Goal: Task Accomplishment & Management: Use online tool/utility

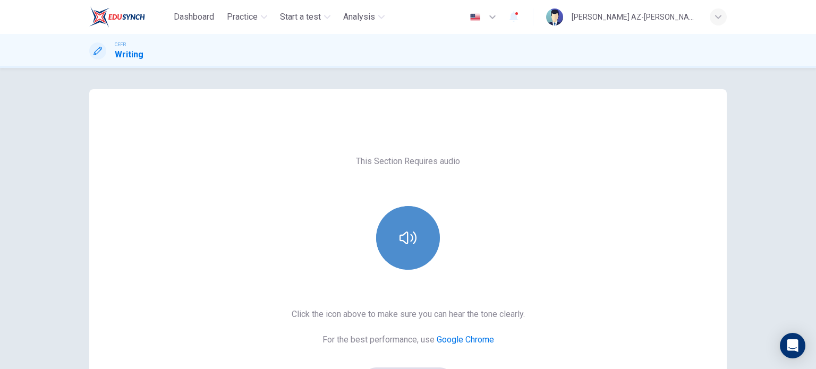
click at [412, 244] on icon "button" at bounding box center [407, 237] width 17 height 17
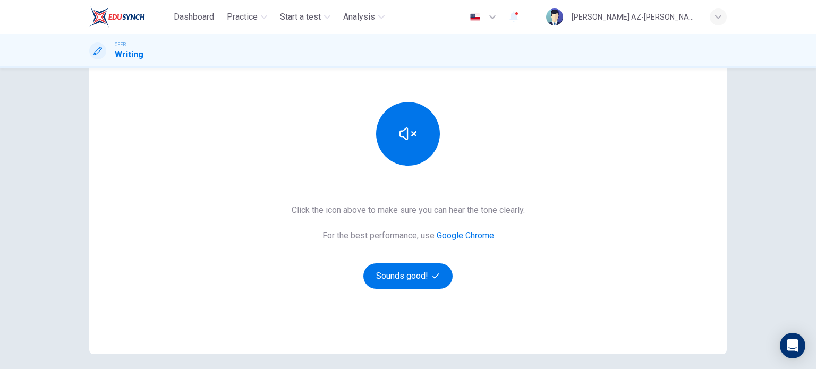
scroll to position [106, 0]
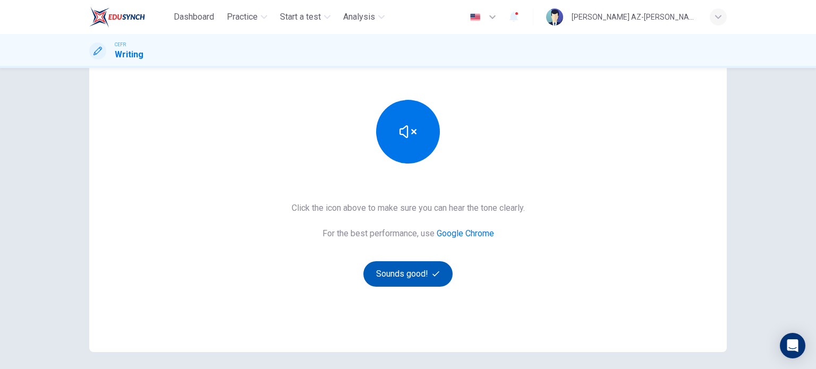
click at [435, 270] on icon "button" at bounding box center [435, 273] width 7 height 7
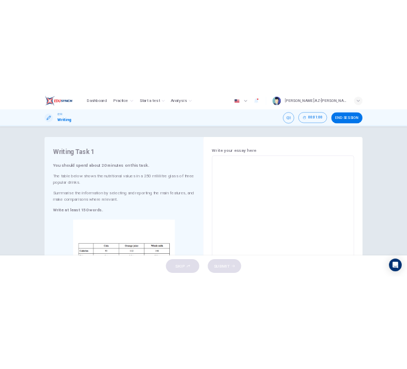
scroll to position [0, 0]
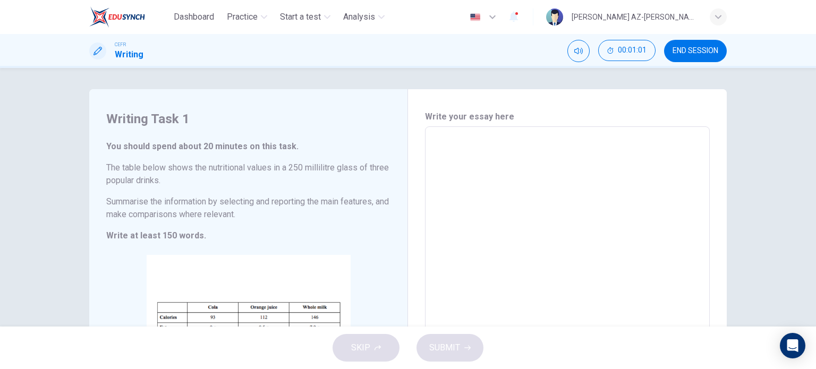
click at [473, 163] on textarea at bounding box center [567, 283] width 270 height 296
type textarea "T"
type textarea "x"
type textarea "Th"
type textarea "x"
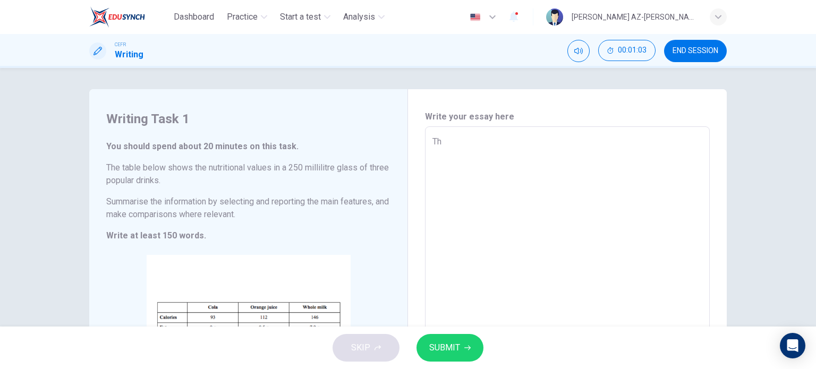
type textarea "The"
type textarea "x"
type textarea "The"
type textarea "x"
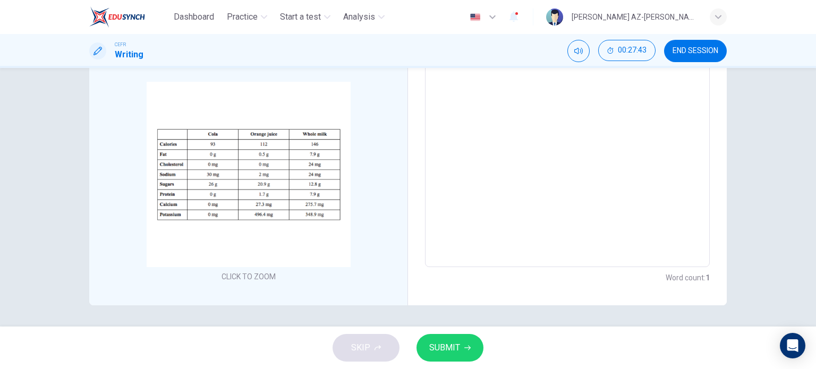
scroll to position [153, 0]
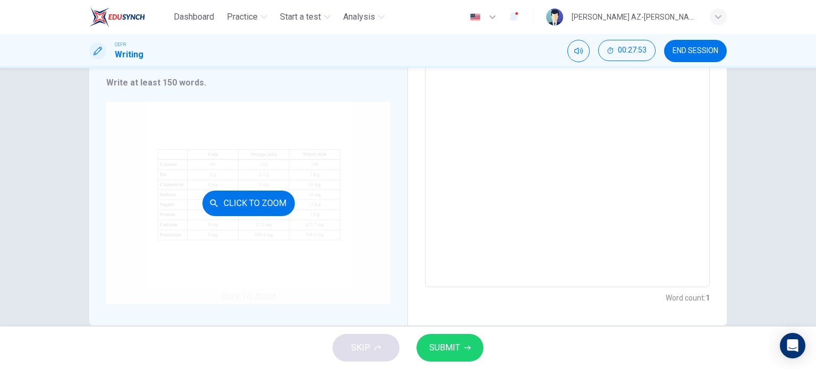
click at [367, 237] on div "Click to Zoom" at bounding box center [248, 203] width 284 height 202
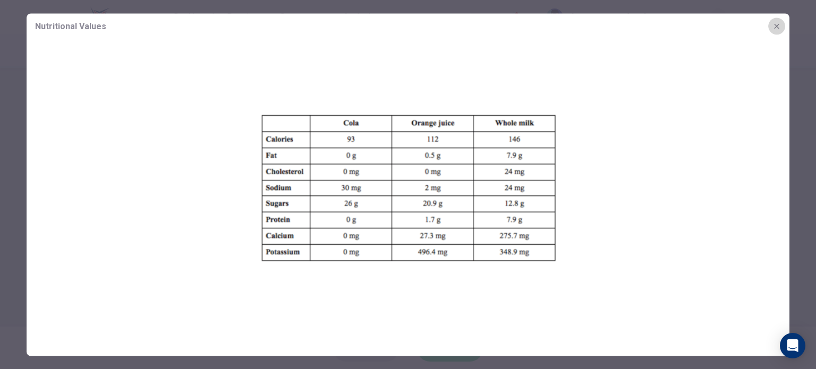
click at [783, 25] on button "button" at bounding box center [776, 26] width 17 height 17
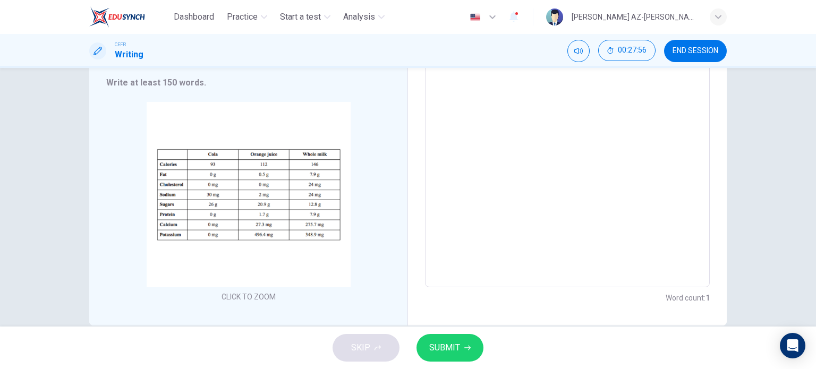
type textarea "x"
click at [627, 125] on textarea "The" at bounding box center [567, 130] width 270 height 296
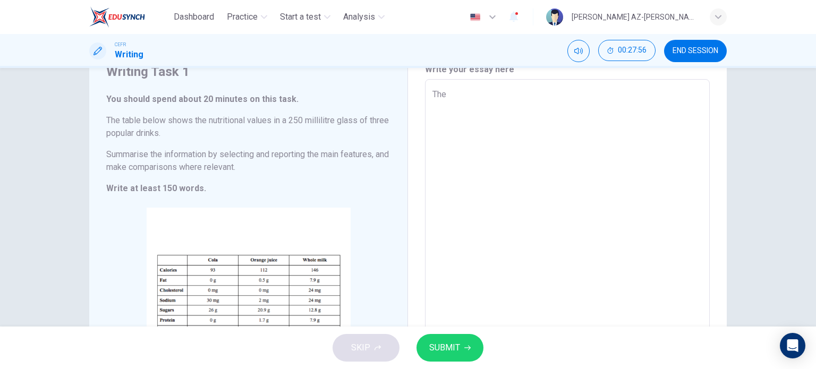
scroll to position [47, 0]
paste textarea
drag, startPoint x: 454, startPoint y: 98, endPoint x: 363, endPoint y: 88, distance: 91.4
click at [363, 88] on div "Writing Task 1 You should spend about 20 minutes on this task. The table below …" at bounding box center [407, 236] width 637 height 389
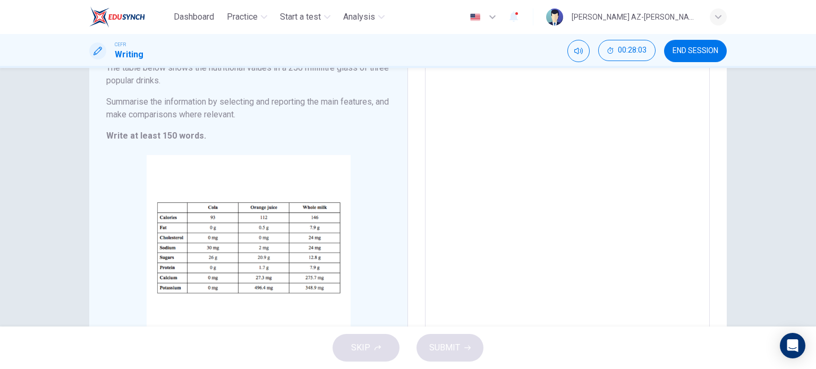
click at [471, 121] on textarea at bounding box center [567, 184] width 270 height 296
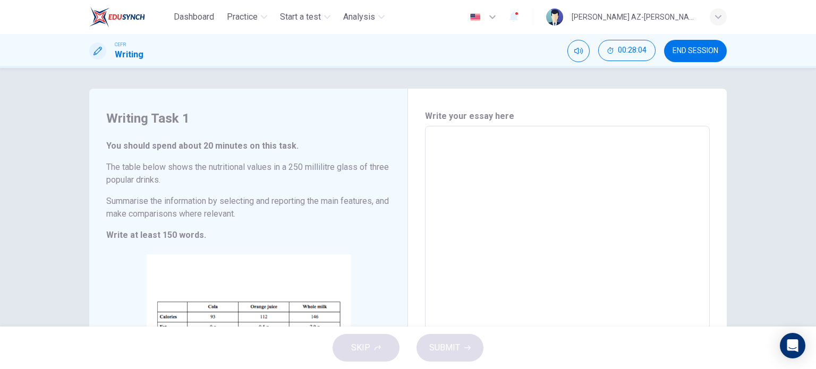
scroll to position [0, 0]
type textarea "T"
type textarea "x"
type textarea "Th"
type textarea "x"
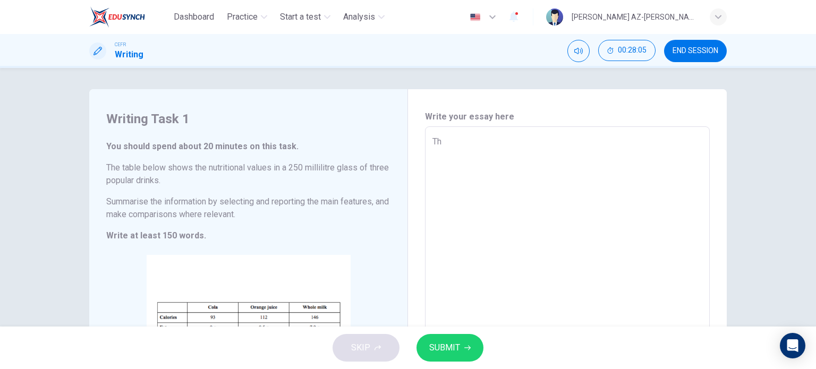
type textarea "The"
type textarea "x"
type textarea "Then"
type textarea "x"
type textarea "Thenn"
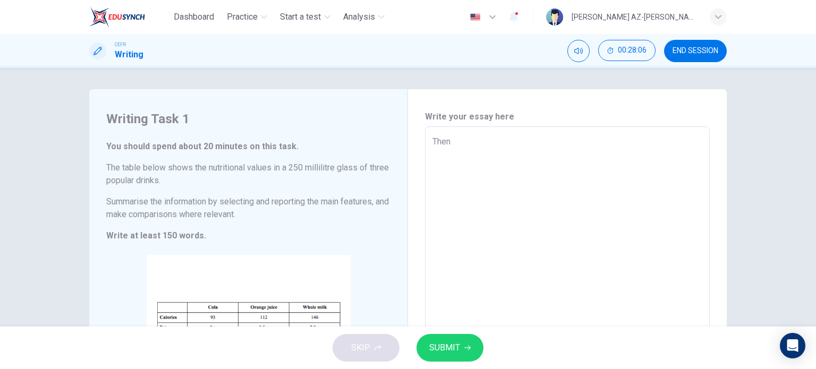
type textarea "x"
type textarea "Thennz"
type textarea "x"
type textarea "Thennzn"
type textarea "x"
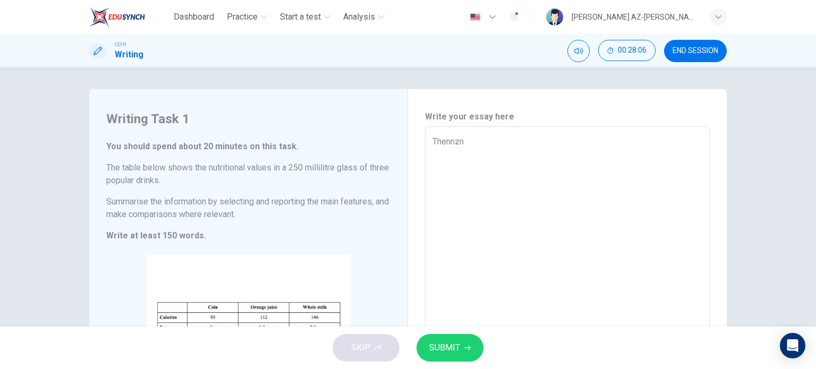
type textarea "Thennznz"
type textarea "x"
type textarea "Thennznz"
click at [441, 350] on span "SUBMIT" at bounding box center [444, 347] width 31 height 15
type textarea "x"
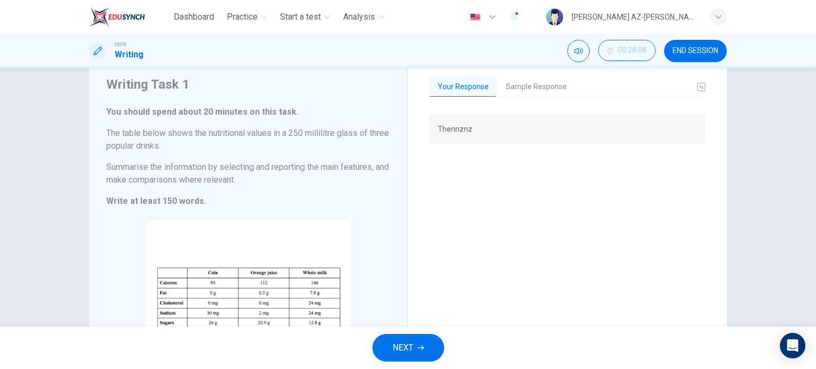
scroll to position [159, 0]
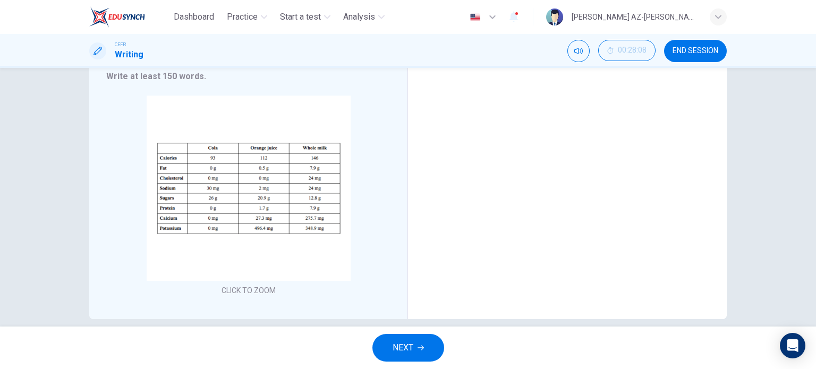
click at [435, 340] on button "NEXT" at bounding box center [408, 348] width 72 height 28
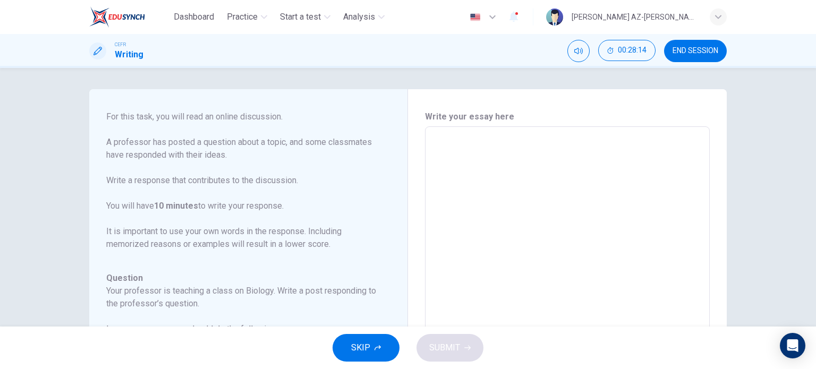
scroll to position [0, 0]
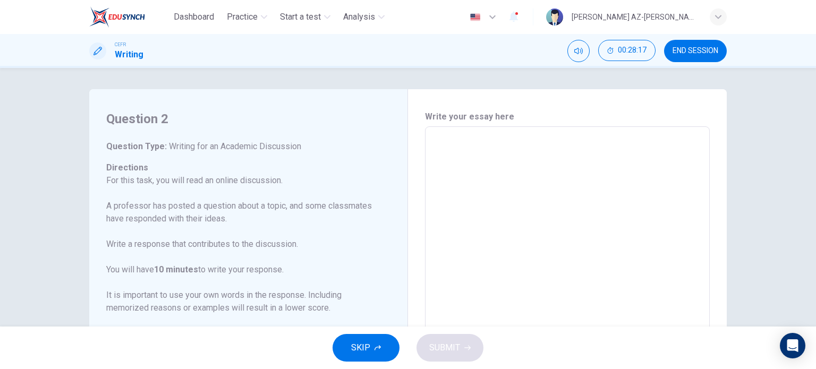
click at [707, 53] on span "END SESSION" at bounding box center [695, 51] width 46 height 8
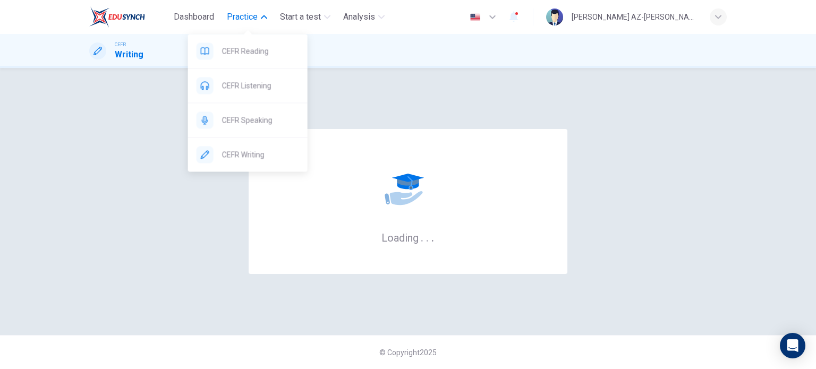
click at [258, 15] on span "Practice" at bounding box center [242, 17] width 31 height 13
click at [262, 11] on button "Practice" at bounding box center [247, 16] width 49 height 19
